Goal: Task Accomplishment & Management: Use online tool/utility

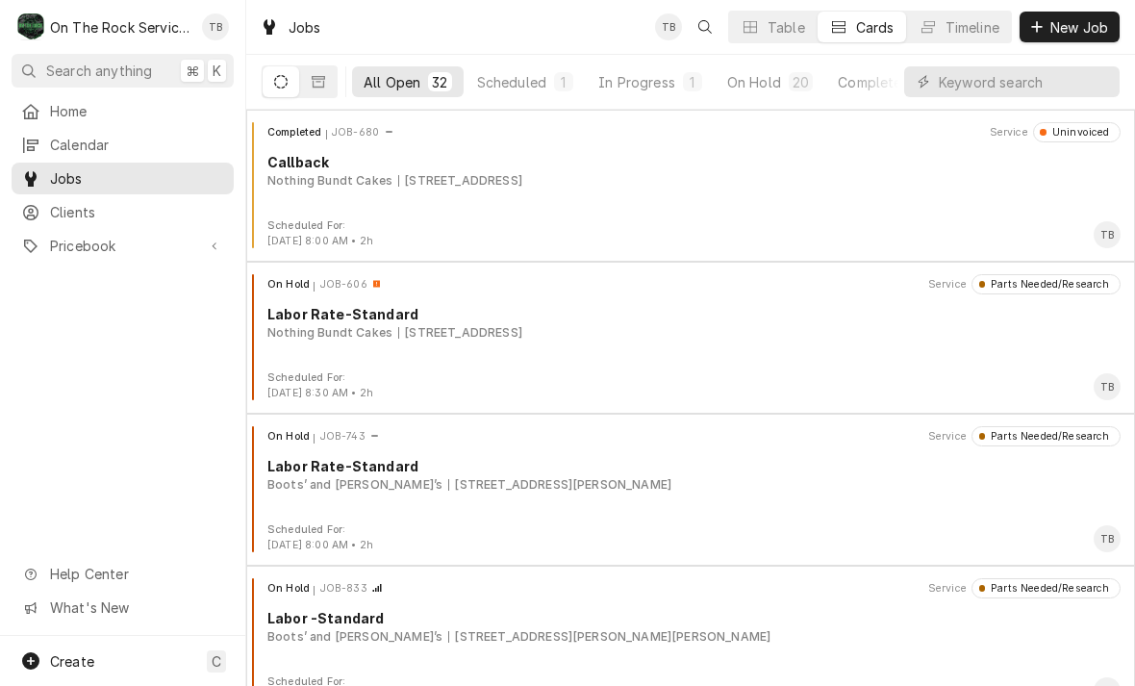
click at [511, 92] on button "Scheduled 1" at bounding box center [524, 81] width 119 height 31
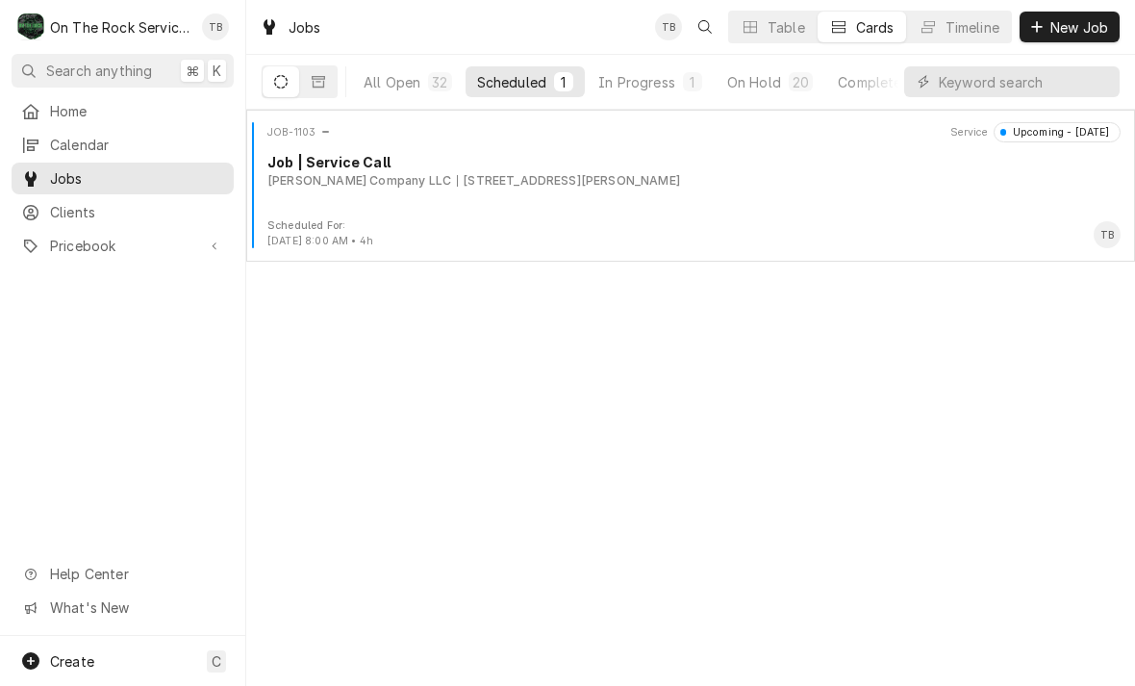
click at [668, 87] on div "In Progress" at bounding box center [636, 82] width 77 height 20
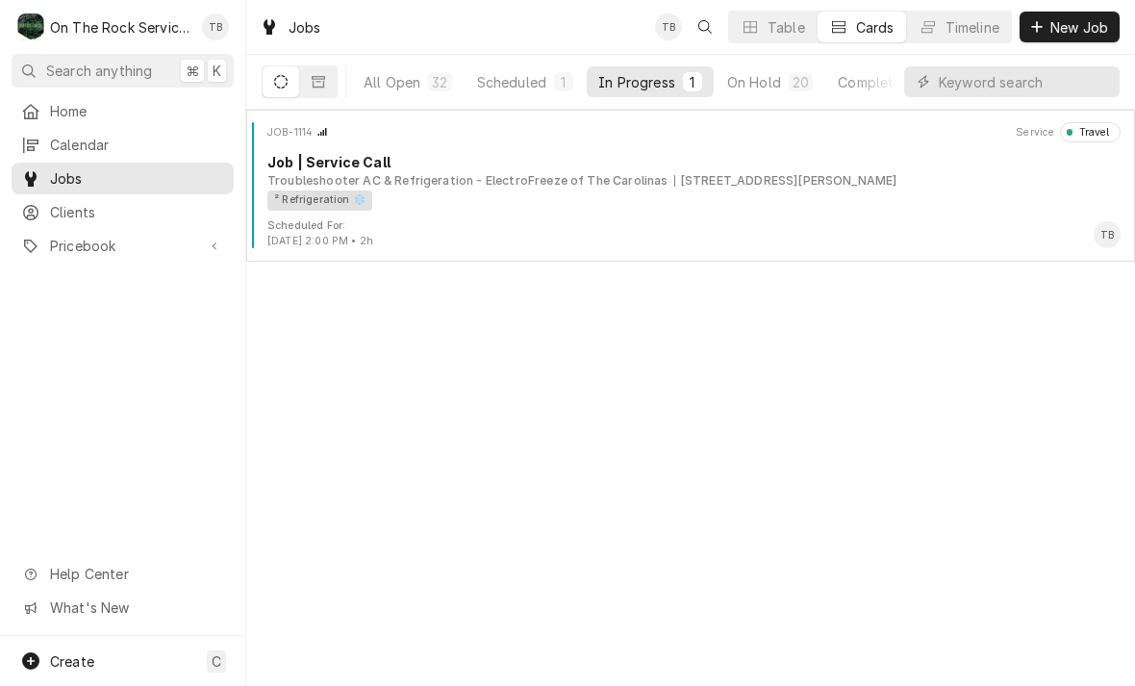
click at [661, 203] on div "² Refrigeration ❄️" at bounding box center [686, 200] width 839 height 20
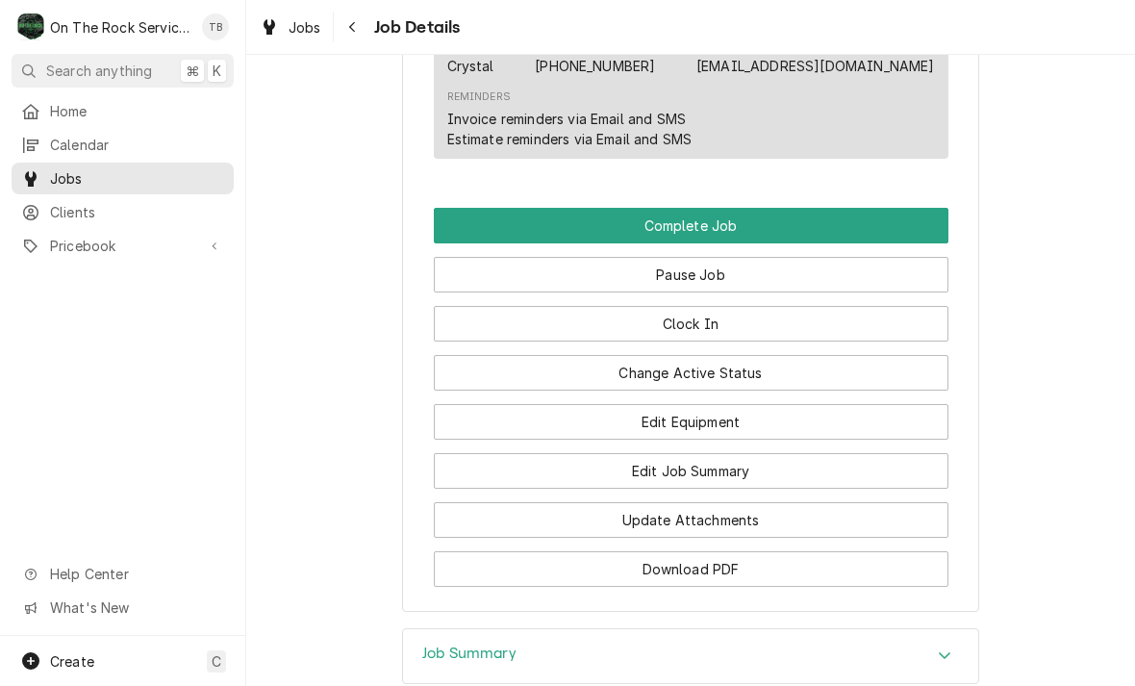
scroll to position [1735, 0]
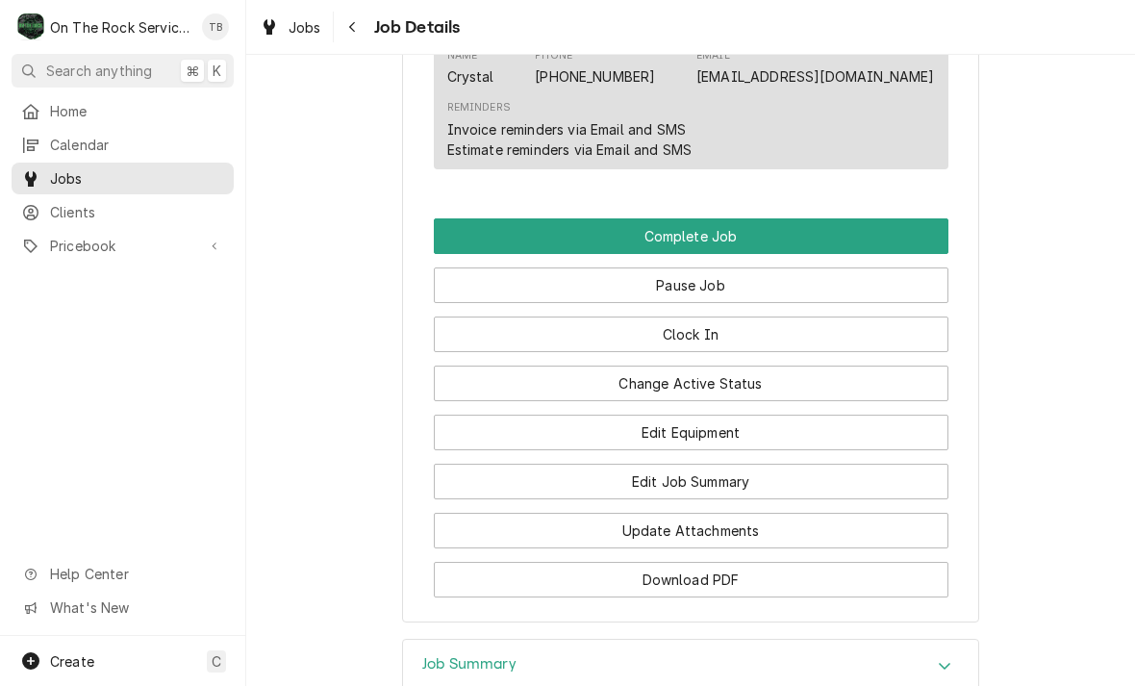
click at [729, 383] on button "Change Active Status" at bounding box center [691, 383] width 514 height 36
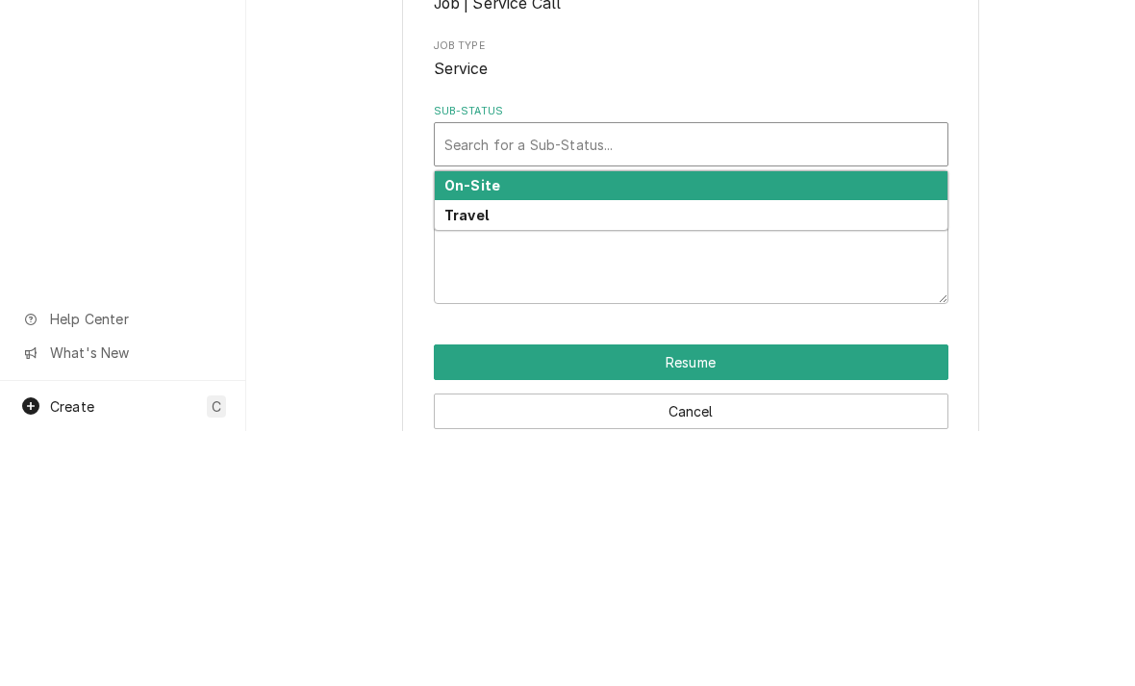
click at [513, 426] on div "On-Site" at bounding box center [691, 441] width 512 height 30
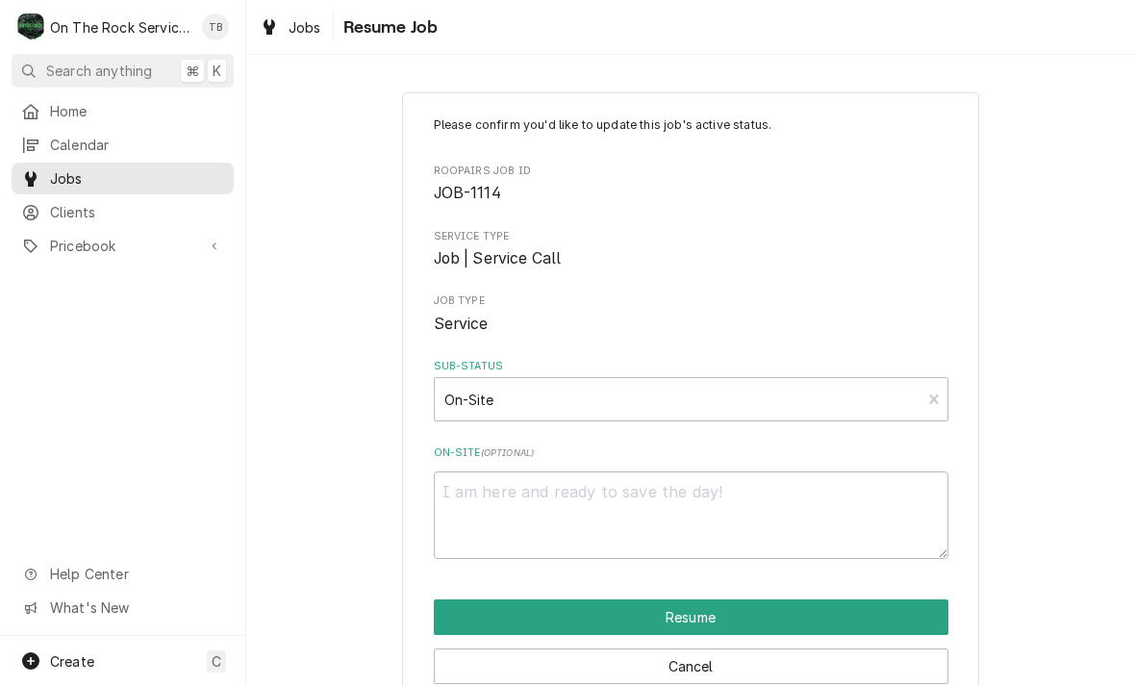
click at [738, 615] on button "Resume" at bounding box center [691, 617] width 514 height 36
type textarea "x"
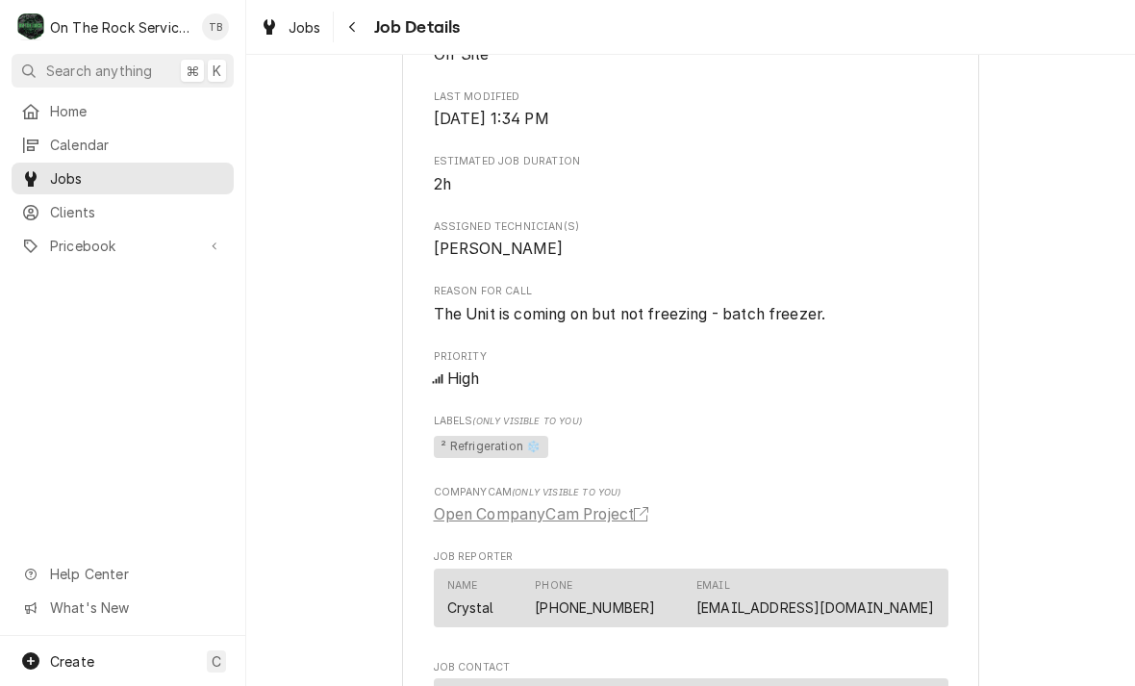
scroll to position [799, 0]
